Goal: Use online tool/utility: Utilize a website feature to perform a specific function

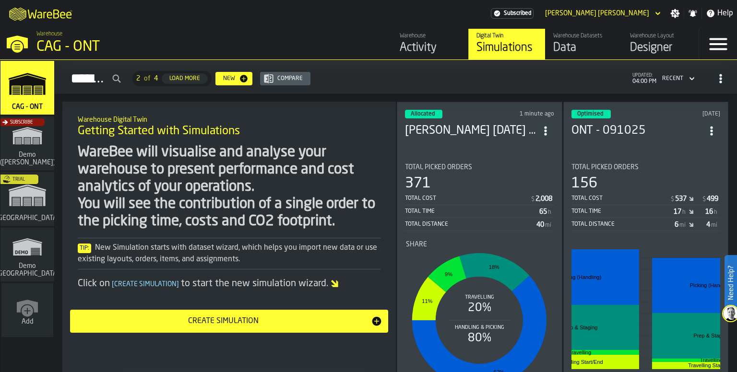
click at [645, 156] on section "Total Picked Orders 156 Total Cost $ 537 $ 499 Total Time 17 h 16 h Total Dista…" at bounding box center [645, 286] width 149 height 261
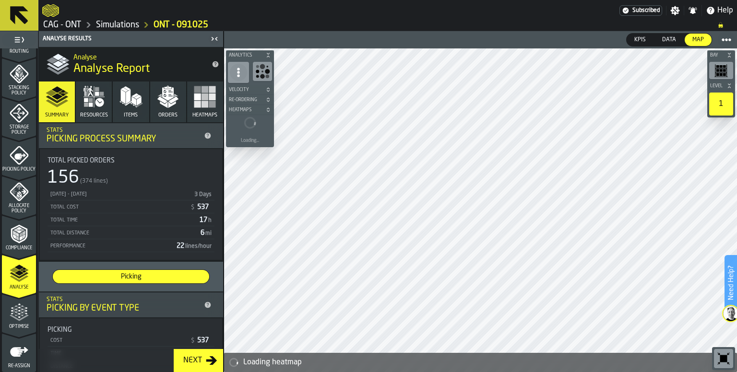
scroll to position [384, 0]
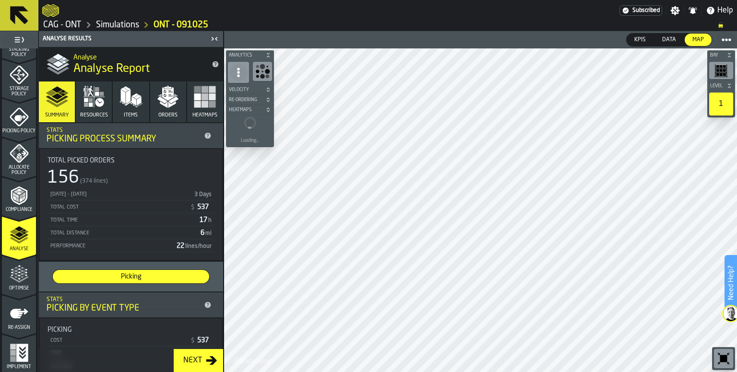
click at [21, 276] on polygon "menu Optimise" at bounding box center [22, 277] width 2 height 2
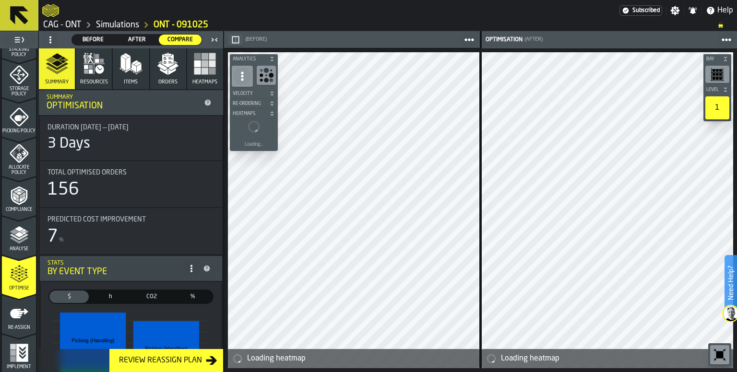
click at [19, 317] on icon "menu Re-assign" at bounding box center [19, 313] width 19 height 19
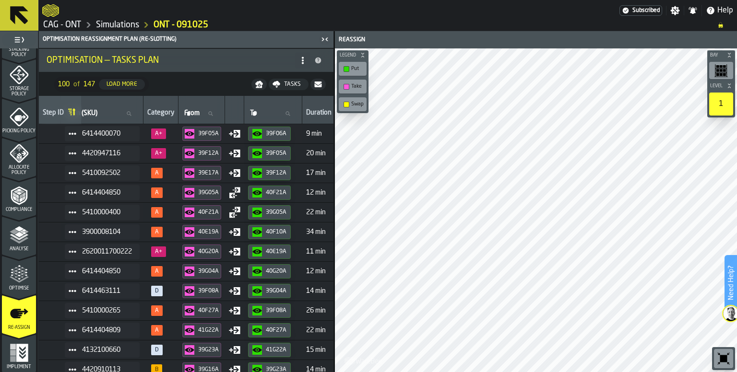
click at [22, 353] on icon "menu Implement" at bounding box center [19, 352] width 19 height 19
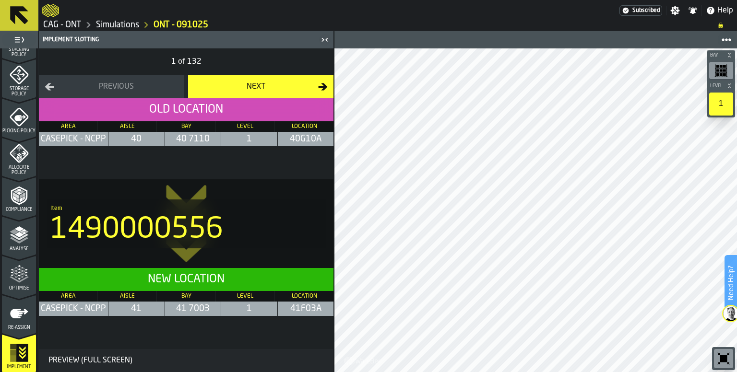
click at [18, 319] on icon "menu Re-assign" at bounding box center [19, 313] width 19 height 19
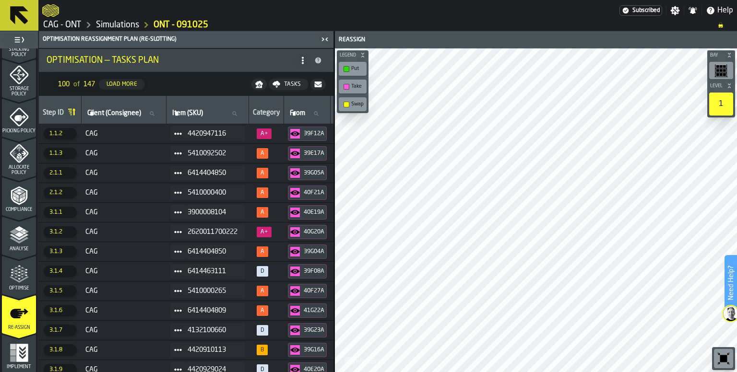
scroll to position [0, 0]
click at [19, 279] on icon "menu Optimise" at bounding box center [19, 274] width 19 height 19
